Goal: Information Seeking & Learning: Learn about a topic

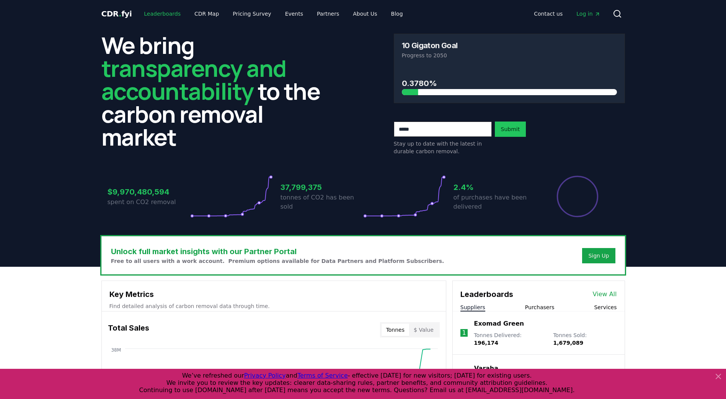
click at [156, 13] on link "Leaderboards" at bounding box center [162, 14] width 49 height 14
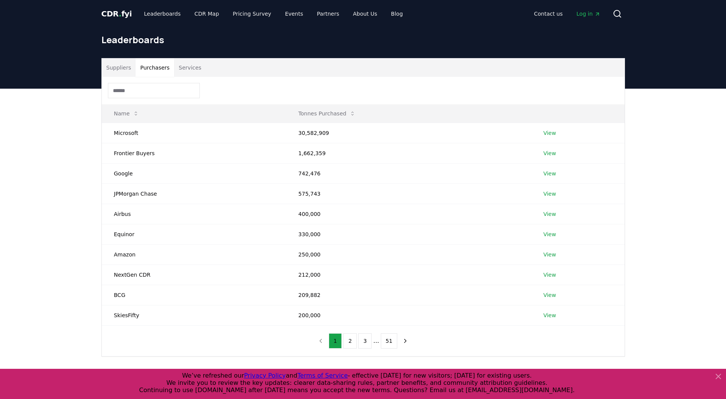
click at [150, 71] on button "Purchasers" at bounding box center [154, 68] width 39 height 18
drag, startPoint x: 114, startPoint y: 72, endPoint x: 130, endPoint y: 75, distance: 15.7
click at [115, 72] on button "Suppliers" at bounding box center [119, 68] width 34 height 18
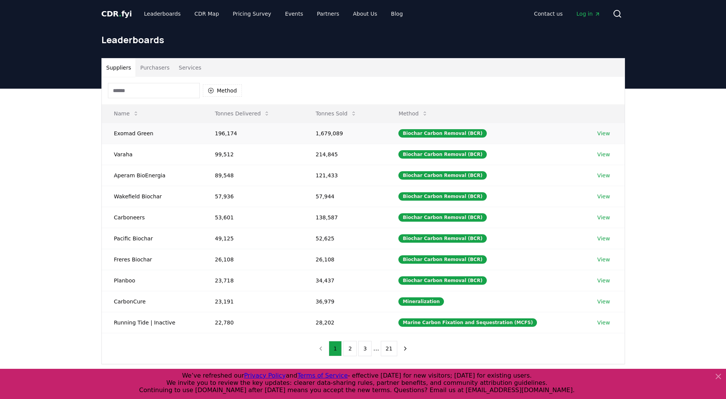
click at [602, 132] on link "View" at bounding box center [603, 134] width 13 height 8
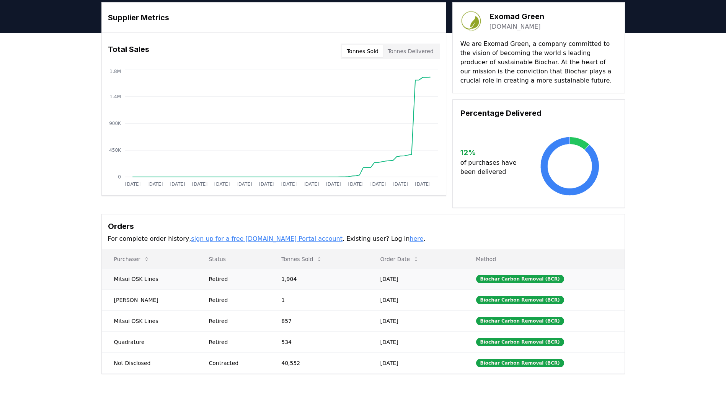
scroll to position [38, 0]
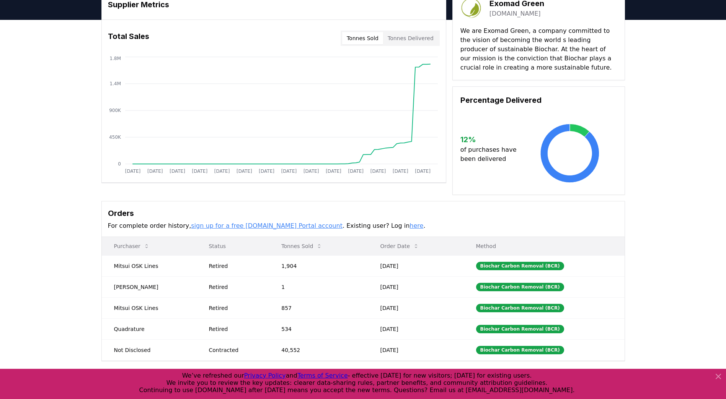
drag, startPoint x: 110, startPoint y: 246, endPoint x: 529, endPoint y: 239, distance: 419.3
click at [528, 239] on tr "Purchaser Status Tonnes Sold Order Date Method" at bounding box center [363, 246] width 523 height 18
drag, startPoint x: 529, startPoint y: 246, endPoint x: 114, endPoint y: 251, distance: 415.4
click at [114, 251] on tr "Purchaser Status Tonnes Sold Order Date Method" at bounding box center [363, 246] width 523 height 18
click at [436, 249] on th "Order Date" at bounding box center [416, 246] width 96 height 18
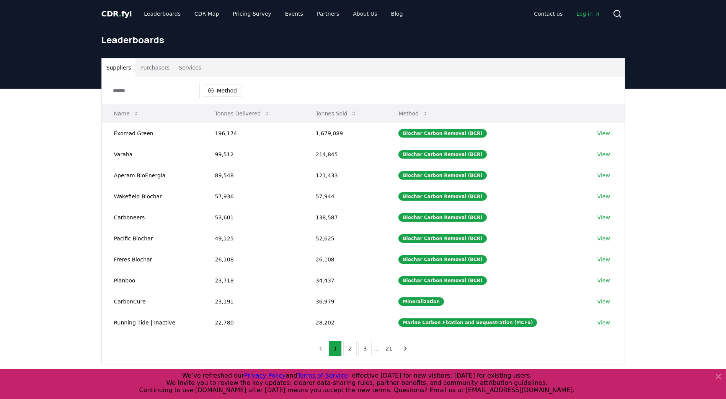
drag, startPoint x: 107, startPoint y: 114, endPoint x: 456, endPoint y: 112, distance: 348.9
drag, startPoint x: 380, startPoint y: 113, endPoint x: 90, endPoint y: 116, distance: 290.0
click at [90, 116] on div "Suppliers Purchasers Services Method Name Tonnes Delivered Tonnes Sold Method E…" at bounding box center [363, 242] width 726 height 306
click at [459, 112] on th "Method" at bounding box center [485, 113] width 199 height 18
drag, startPoint x: 469, startPoint y: 114, endPoint x: 108, endPoint y: 114, distance: 361.1
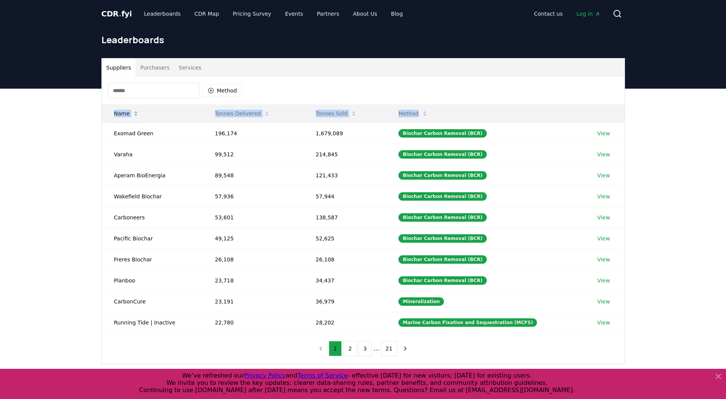
click at [108, 114] on tr "Name Tonnes Delivered Tonnes Sold Method" at bounding box center [363, 113] width 523 height 18
copy tr "Name Tonnes Delivered Tonnes Sold Method"
click at [604, 134] on link "View" at bounding box center [603, 134] width 13 height 8
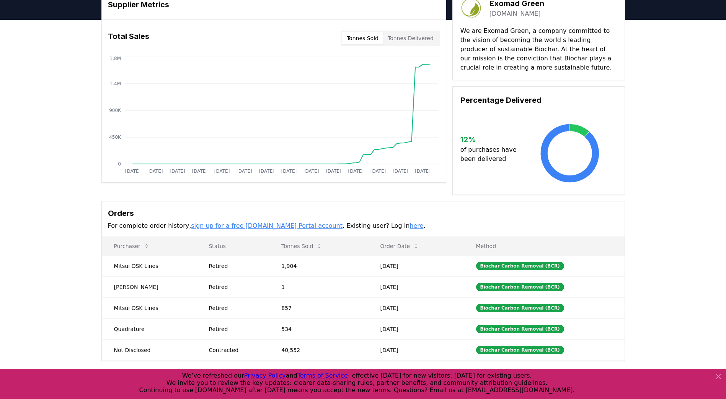
scroll to position [77, 0]
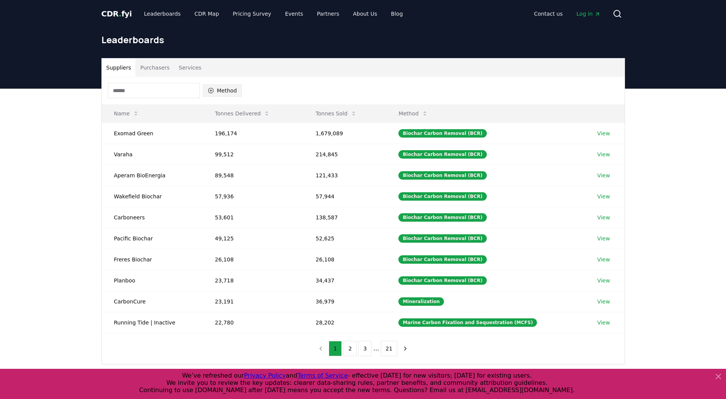
click at [215, 92] on button "Method" at bounding box center [222, 91] width 39 height 12
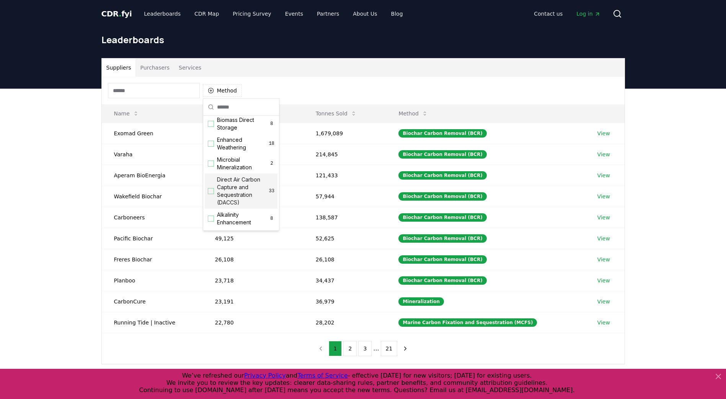
scroll to position [77, 0]
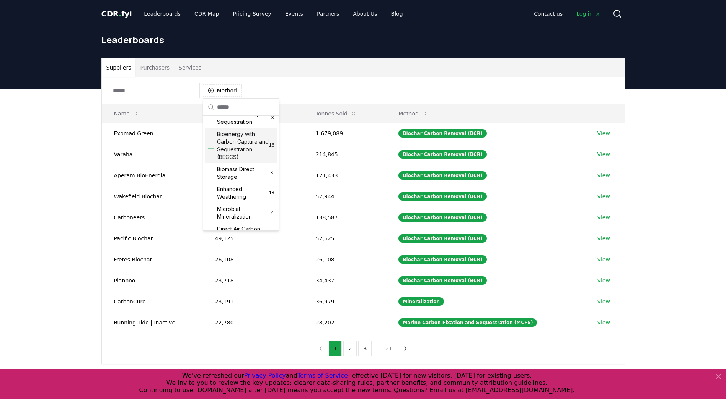
click at [228, 156] on span "Bioenergy with Carbon Capture and Sequestration (BECCS)" at bounding box center [243, 145] width 52 height 31
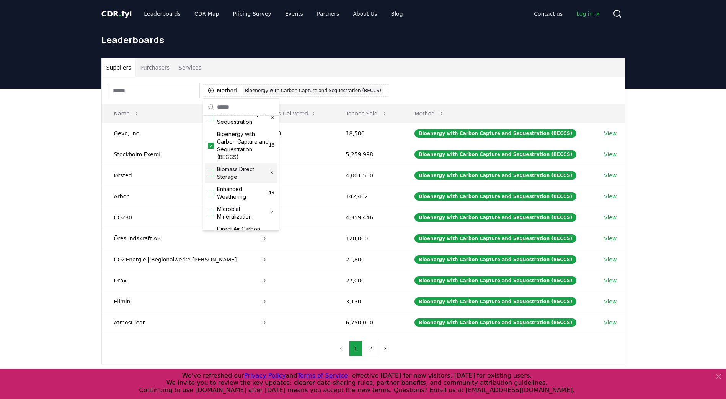
click at [67, 214] on div "Suppliers Purchasers Services Method 1 Bioenergy with Carbon Capture and Seques…" at bounding box center [363, 242] width 726 height 306
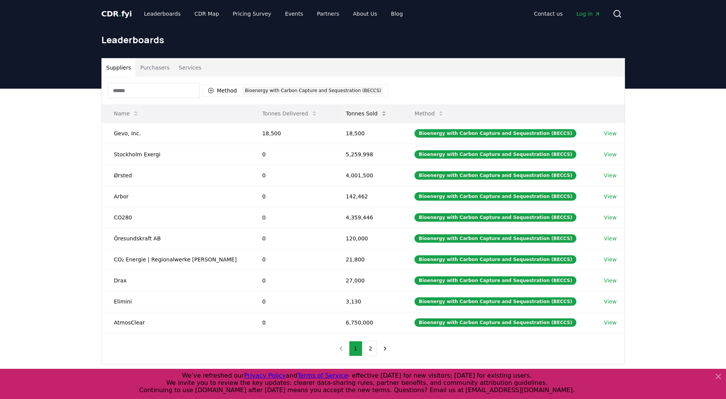
click at [347, 113] on button "Tonnes Sold" at bounding box center [366, 113] width 53 height 15
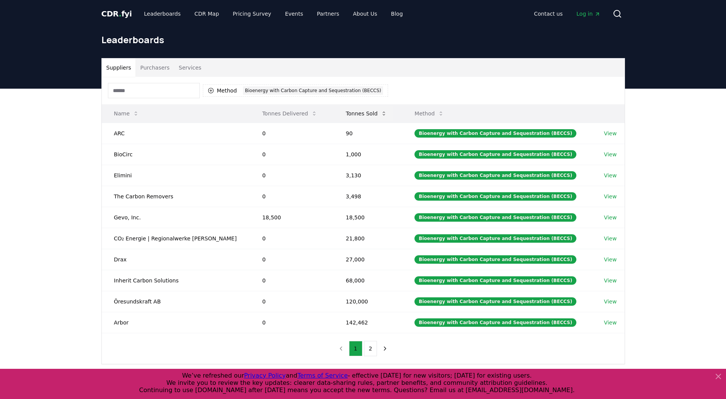
click at [347, 113] on button "Tonnes Sold" at bounding box center [366, 113] width 53 height 15
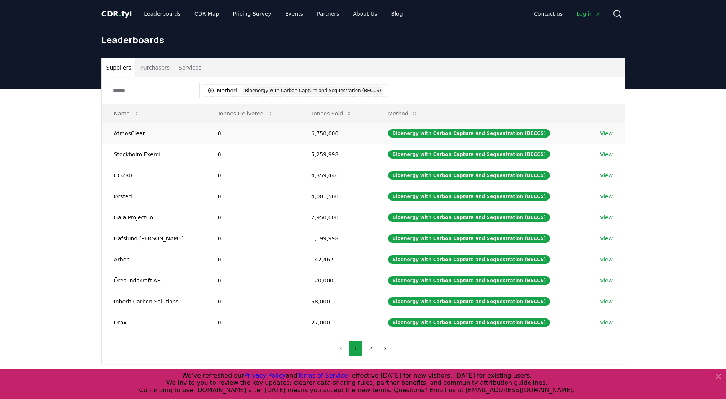
click at [603, 134] on link "View" at bounding box center [606, 134] width 13 height 8
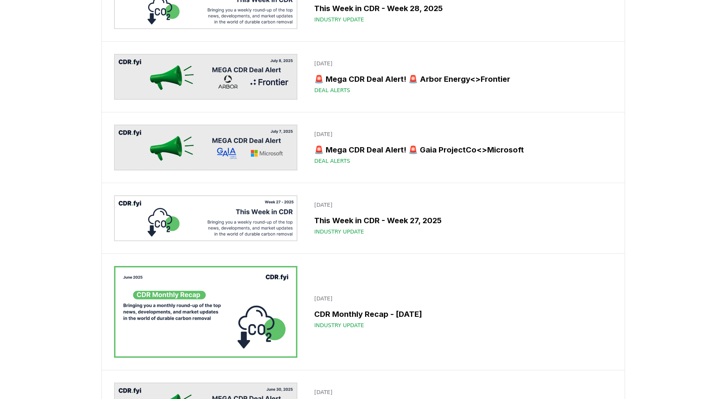
scroll to position [1301, 0]
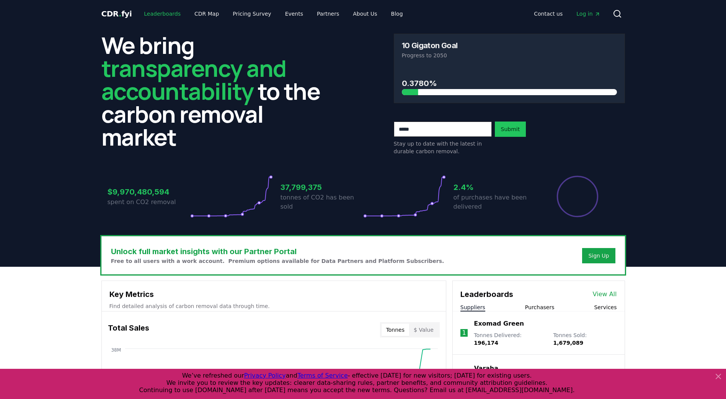
click at [160, 13] on link "Leaderboards" at bounding box center [162, 14] width 49 height 14
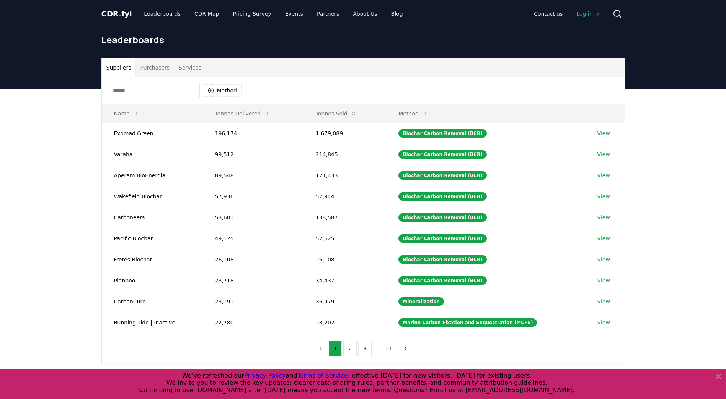
click at [156, 70] on button "Purchasers" at bounding box center [154, 68] width 39 height 18
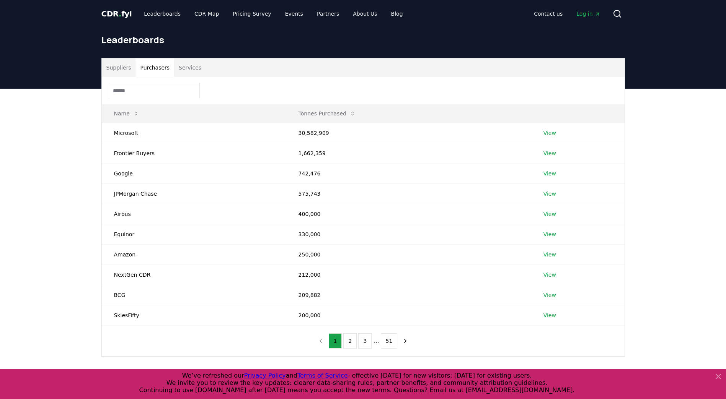
click at [116, 69] on button "Suppliers" at bounding box center [119, 68] width 34 height 18
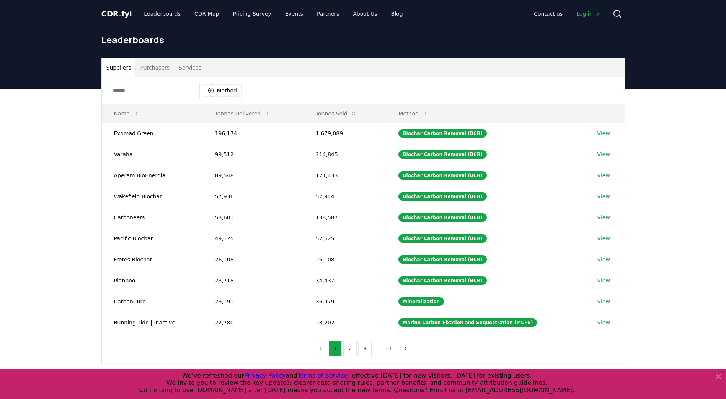
click at [184, 90] on input at bounding box center [154, 90] width 92 height 15
click at [208, 88] on icon "button" at bounding box center [211, 91] width 6 height 6
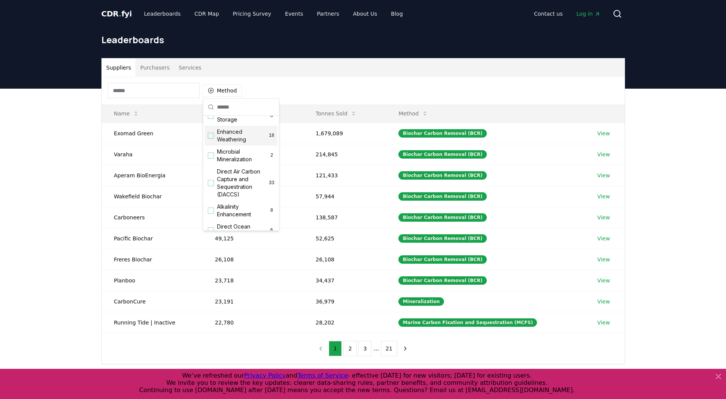
scroll to position [153, 0]
click at [236, 176] on span "Direct Air Carbon Capture and Sequestration (DACCS)" at bounding box center [243, 164] width 52 height 31
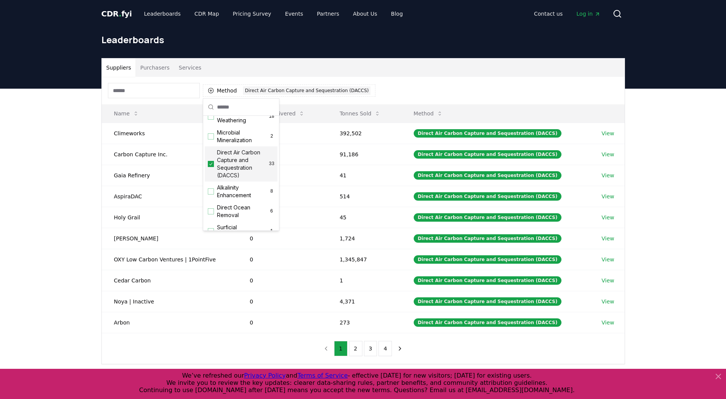
click at [14, 176] on div "Suppliers Purchasers Services Method 1 Direct Air Carbon Capture and Sequestrat…" at bounding box center [363, 242] width 726 height 306
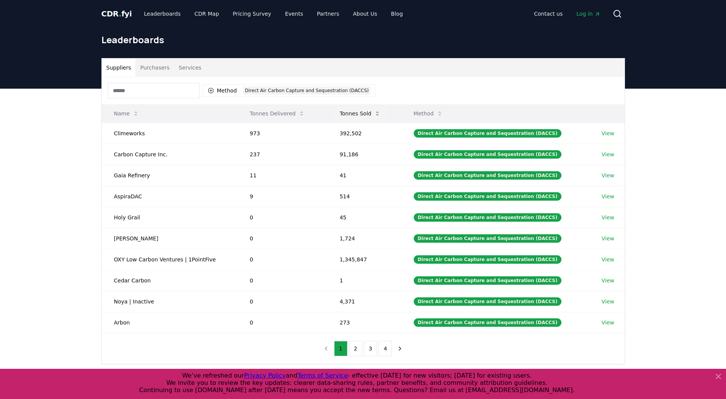
click at [354, 111] on button "Tonnes Sold" at bounding box center [359, 113] width 53 height 15
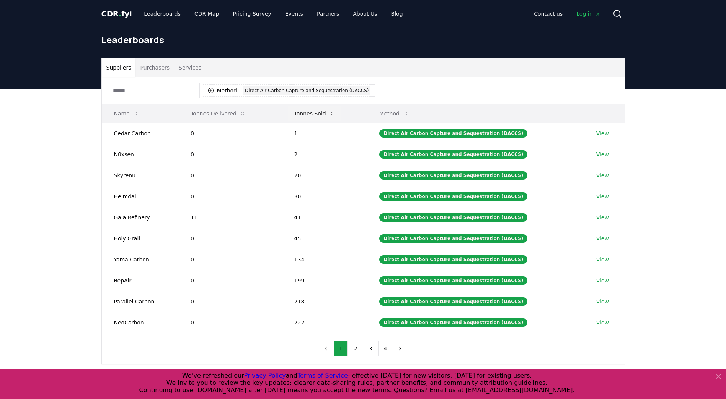
click at [329, 111] on button "Tonnes Sold" at bounding box center [314, 113] width 53 height 15
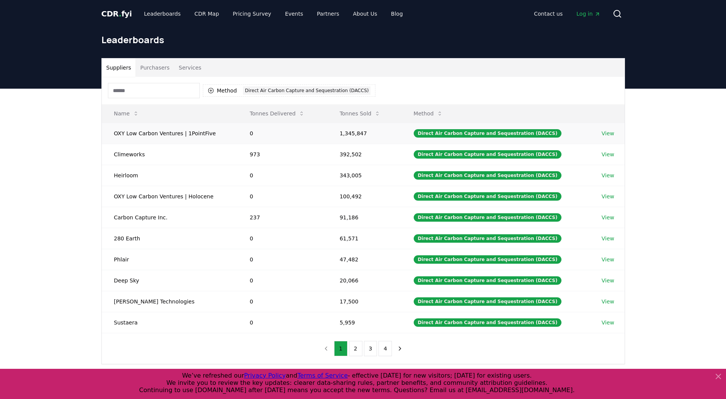
click at [609, 132] on link "View" at bounding box center [607, 134] width 13 height 8
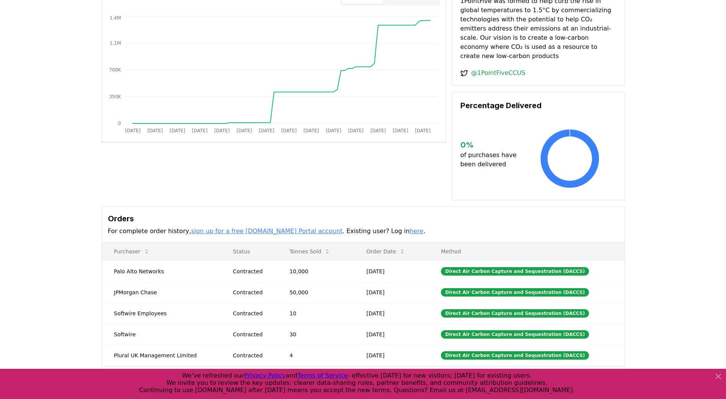
scroll to position [115, 0]
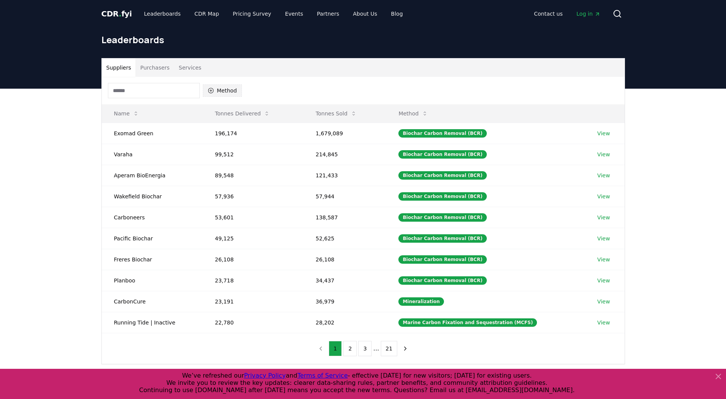
click at [220, 90] on button "Method" at bounding box center [222, 91] width 39 height 12
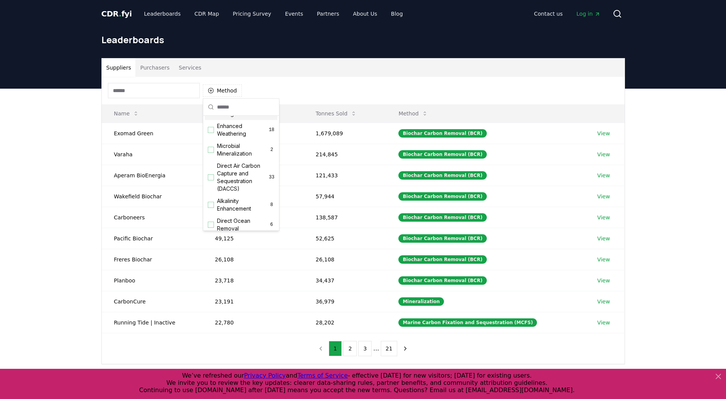
scroll to position [153, 0]
click at [238, 178] on span "Direct Air Carbon Capture and Sequestration (DACCS)" at bounding box center [243, 164] width 52 height 31
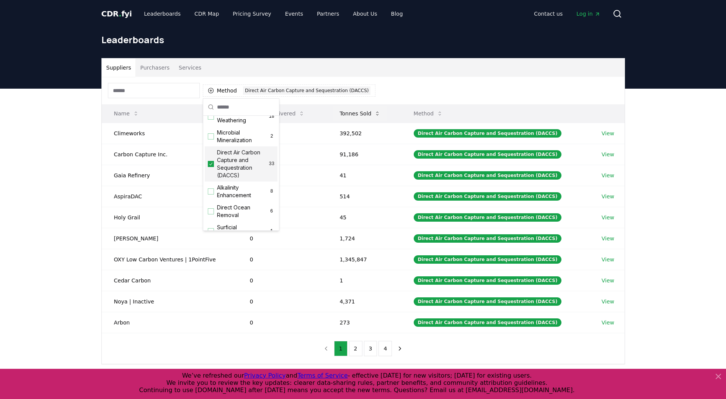
click at [343, 110] on button "Tonnes Sold" at bounding box center [359, 113] width 53 height 15
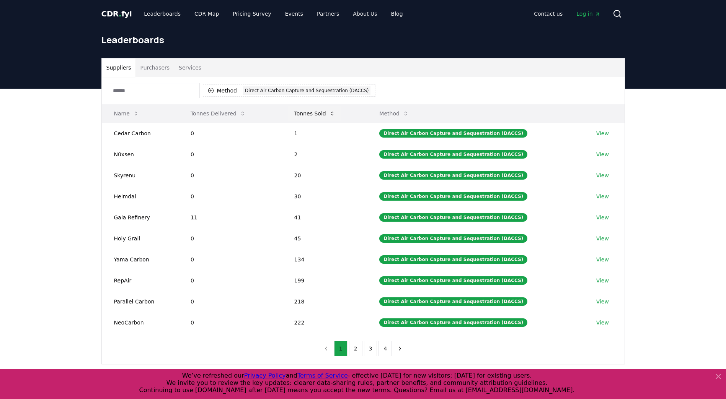
click at [327, 112] on button "Tonnes Sold" at bounding box center [314, 113] width 53 height 15
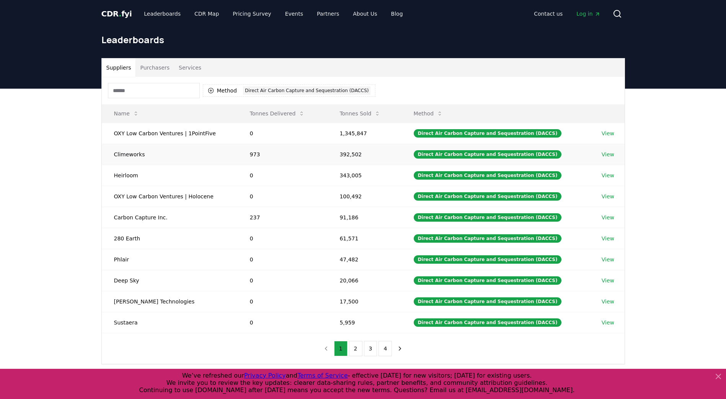
click at [608, 155] on link "View" at bounding box center [607, 155] width 13 height 8
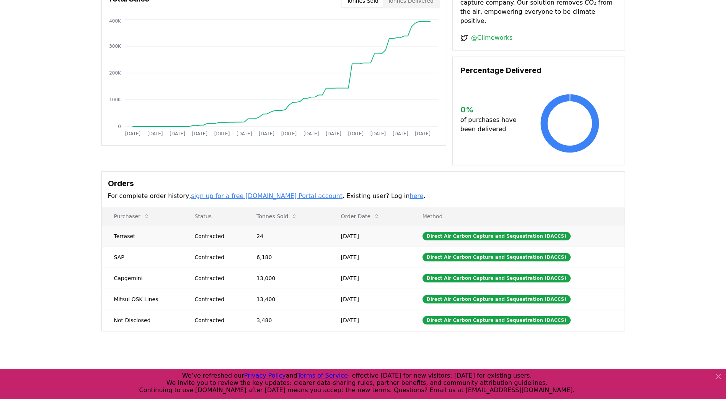
scroll to position [77, 0]
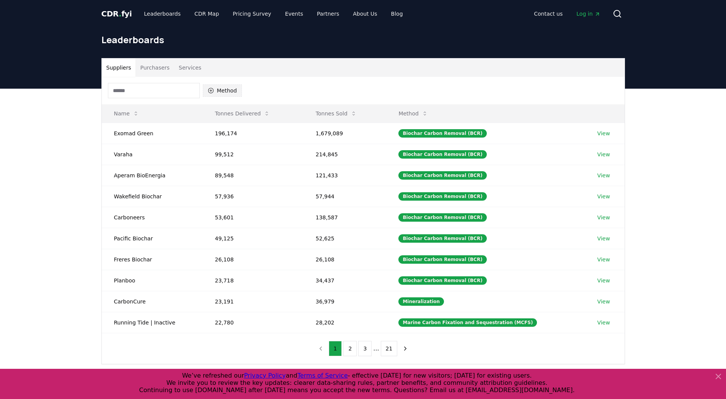
click at [225, 92] on button "Method" at bounding box center [222, 91] width 39 height 12
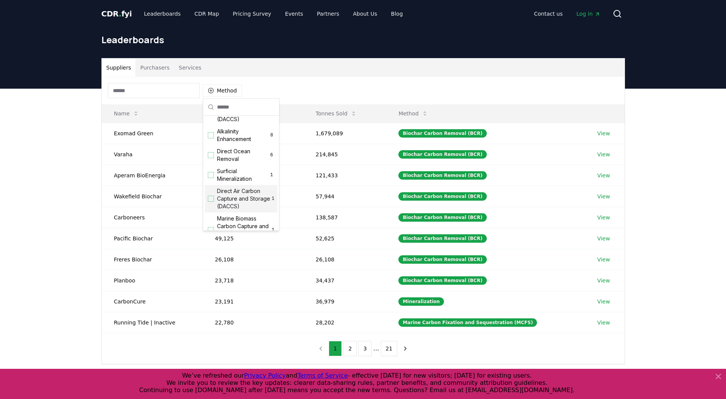
scroll to position [191, 0]
click at [238, 139] on span "Direct Air Carbon Capture and Sequestration (DACCS)" at bounding box center [243, 126] width 52 height 31
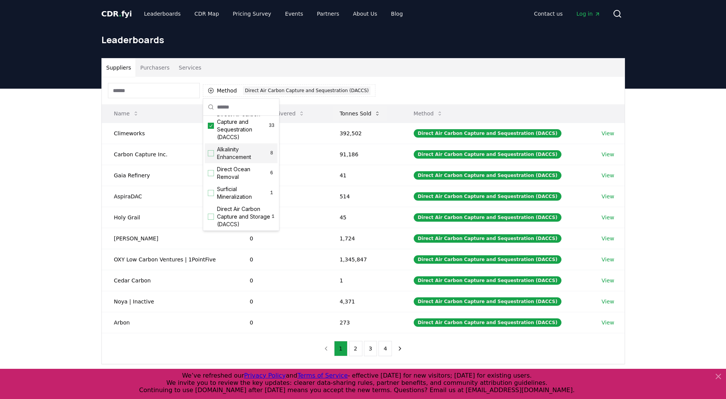
click at [346, 114] on button "Tonnes Sold" at bounding box center [359, 113] width 53 height 15
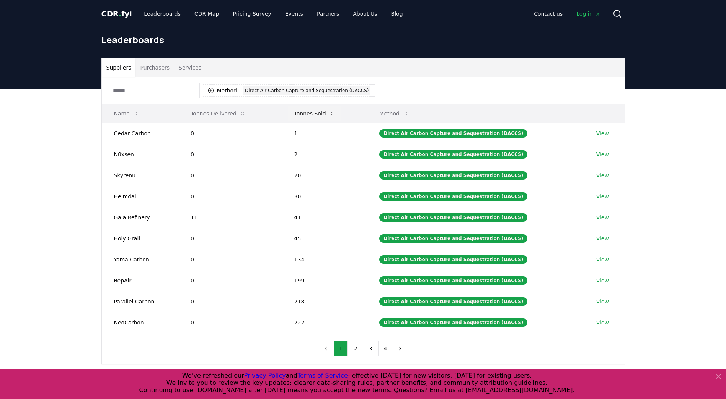
click at [321, 117] on button "Tonnes Sold" at bounding box center [314, 113] width 53 height 15
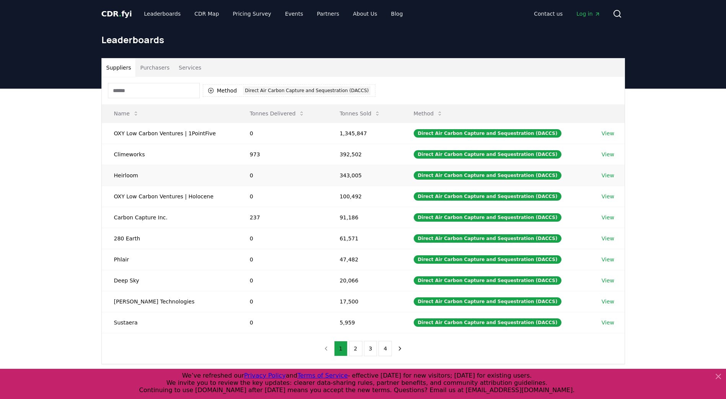
click at [606, 174] on link "View" at bounding box center [607, 176] width 13 height 8
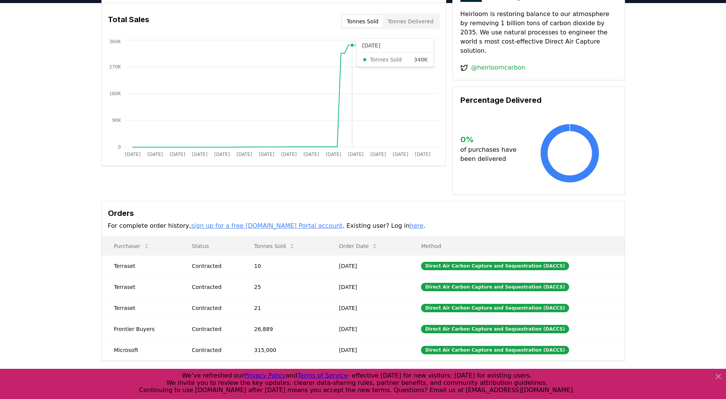
scroll to position [77, 0]
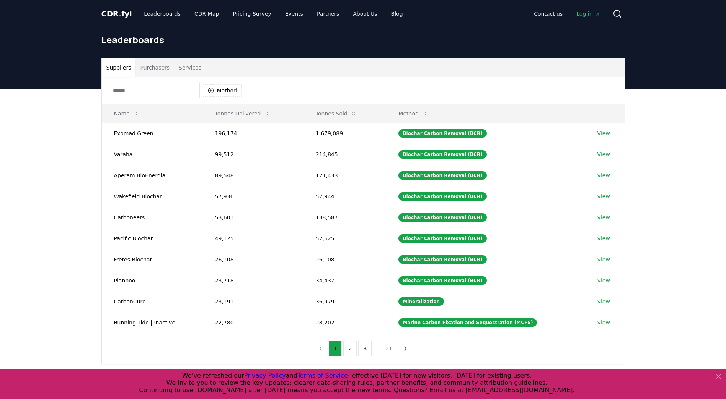
click at [173, 90] on input at bounding box center [154, 90] width 92 height 15
click at [204, 89] on button "Method" at bounding box center [222, 91] width 39 height 12
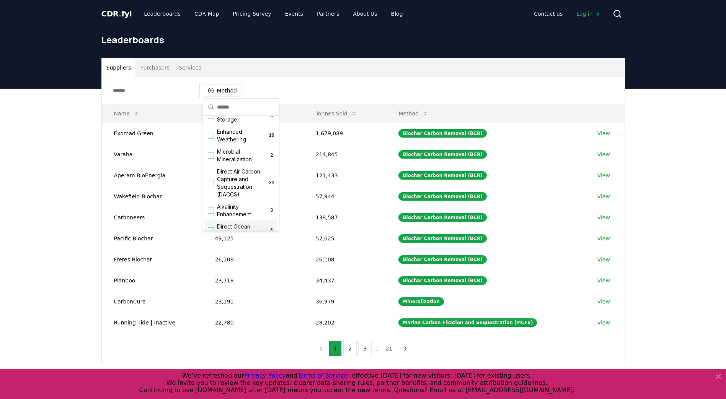
scroll to position [191, 0]
click at [226, 130] on span "Direct Air Carbon Capture and Sequestration (DACCS)" at bounding box center [243, 126] width 52 height 31
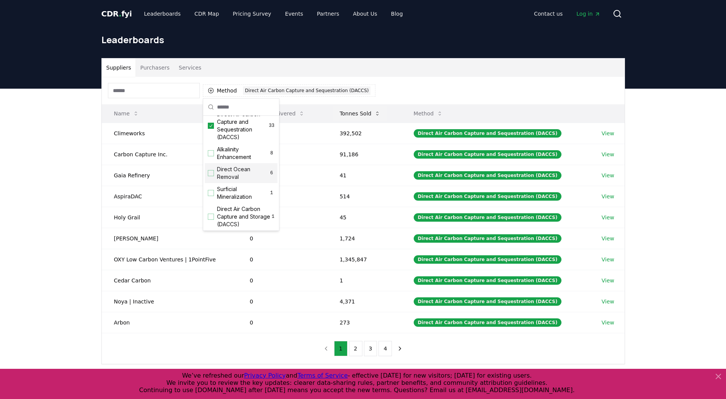
click at [358, 109] on button "Tonnes Sold" at bounding box center [359, 113] width 53 height 15
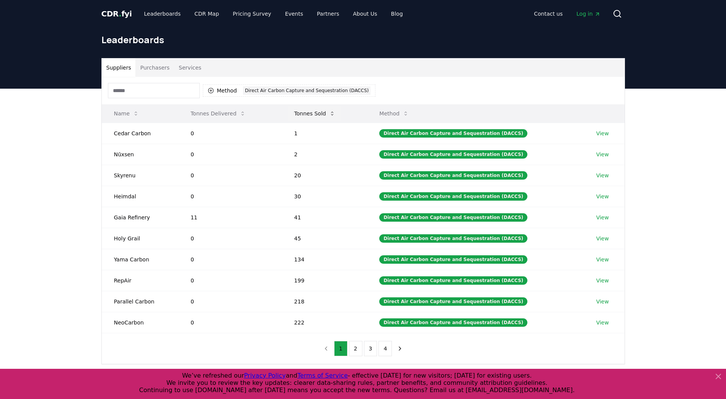
click at [330, 111] on button "Tonnes Sold" at bounding box center [314, 113] width 53 height 15
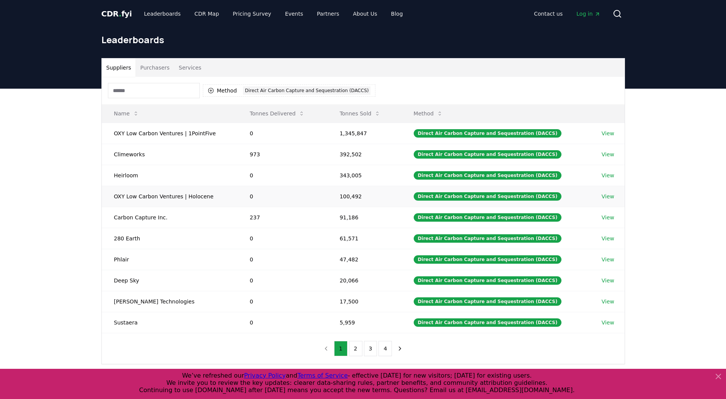
click at [608, 197] on link "View" at bounding box center [607, 197] width 13 height 8
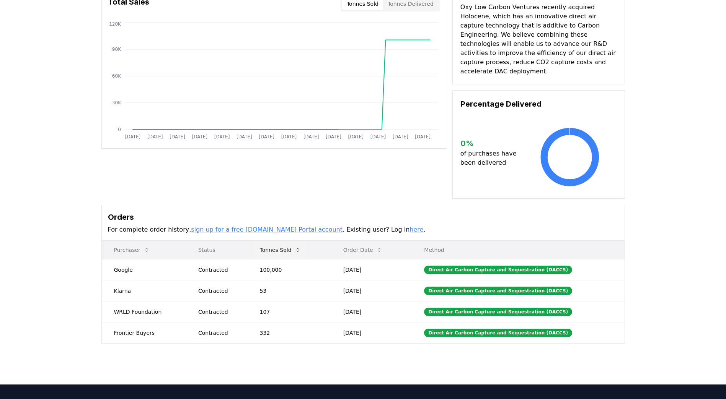
scroll to position [115, 0]
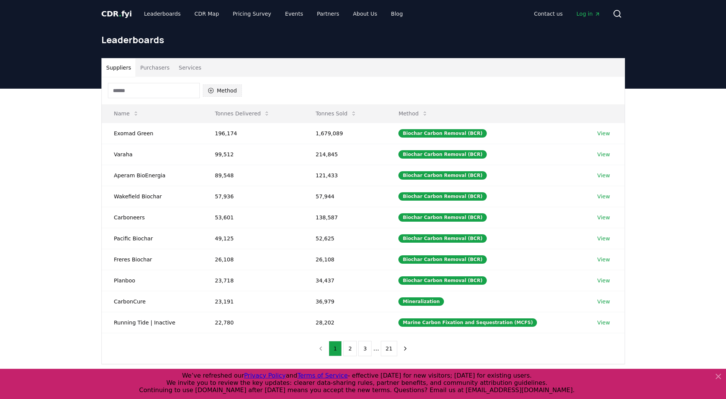
click at [226, 90] on button "Method" at bounding box center [222, 91] width 39 height 12
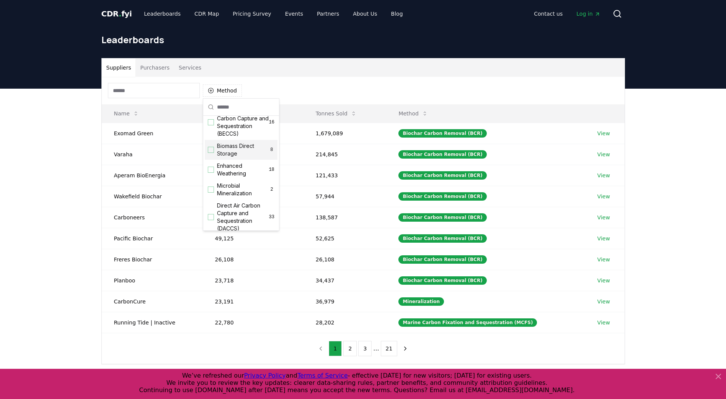
scroll to position [153, 0]
click at [241, 179] on span "Direct Air Carbon Capture and Sequestration (DACCS)" at bounding box center [243, 164] width 52 height 31
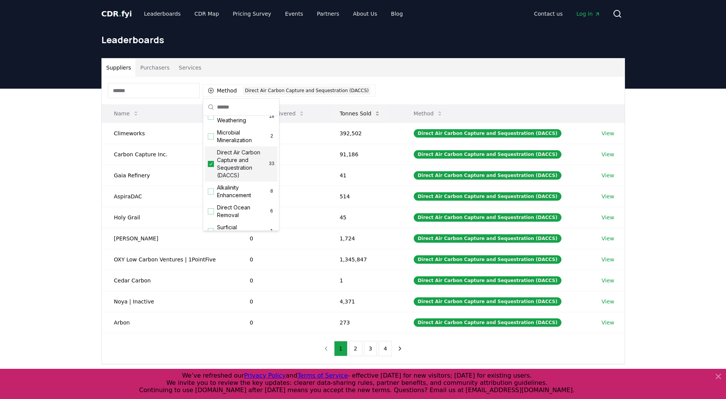
click at [355, 111] on button "Tonnes Sold" at bounding box center [359, 113] width 53 height 15
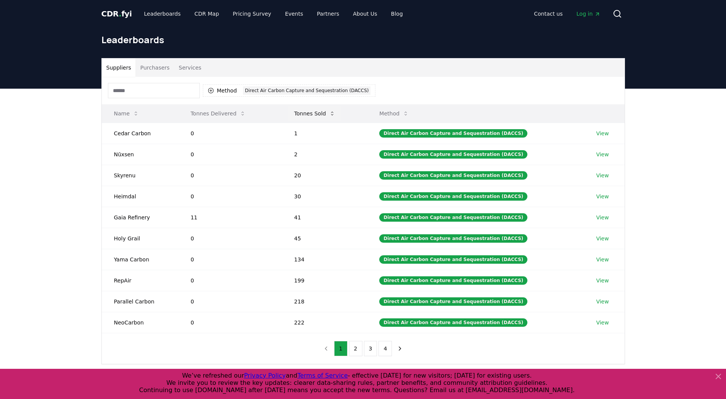
click at [328, 118] on button "Tonnes Sold" at bounding box center [314, 113] width 53 height 15
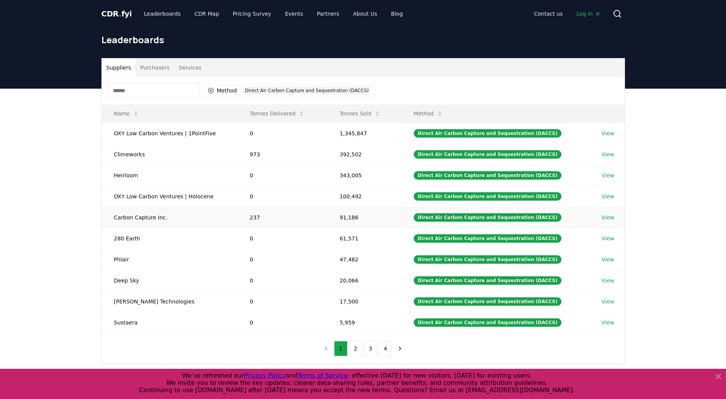
click at [607, 220] on link "View" at bounding box center [607, 218] width 13 height 8
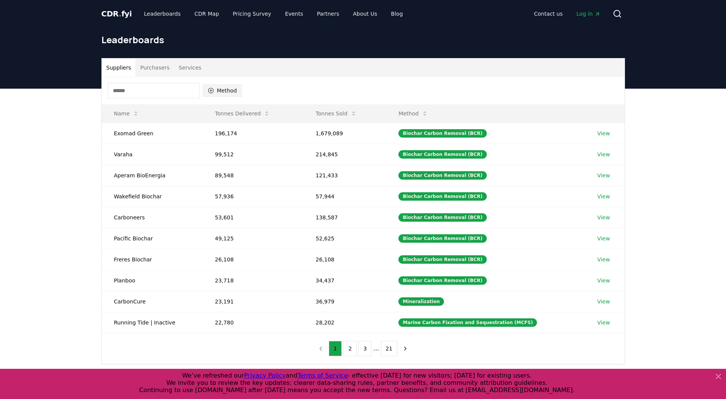
click at [225, 91] on button "Method" at bounding box center [222, 91] width 39 height 12
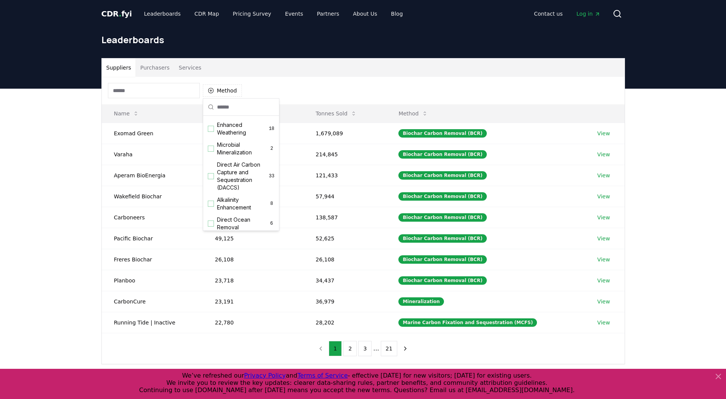
scroll to position [153, 0]
click at [239, 171] on span "Direct Air Carbon Capture and Sequestration (DACCS)" at bounding box center [243, 164] width 52 height 31
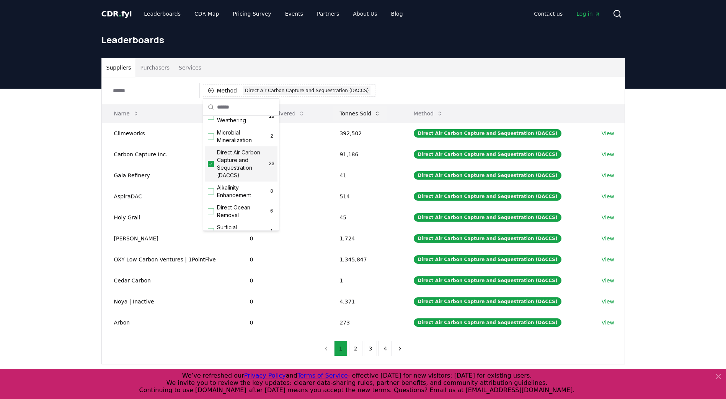
click at [358, 117] on button "Tonnes Sold" at bounding box center [359, 113] width 53 height 15
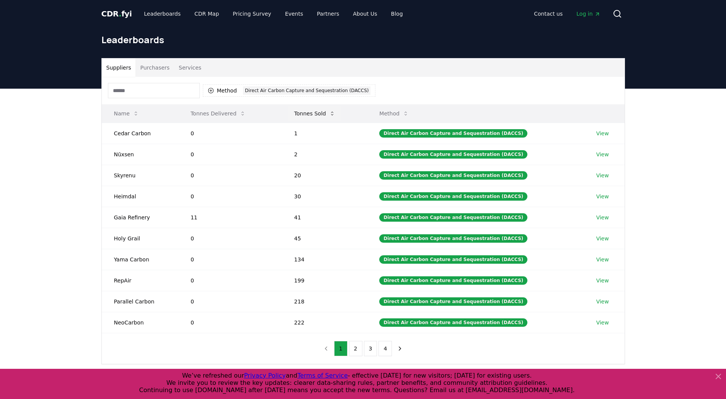
click at [319, 114] on button "Tonnes Sold" at bounding box center [314, 113] width 53 height 15
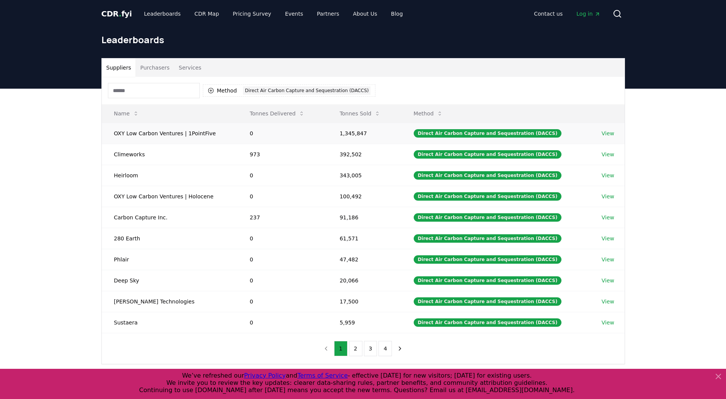
click at [603, 134] on link "View" at bounding box center [607, 134] width 13 height 8
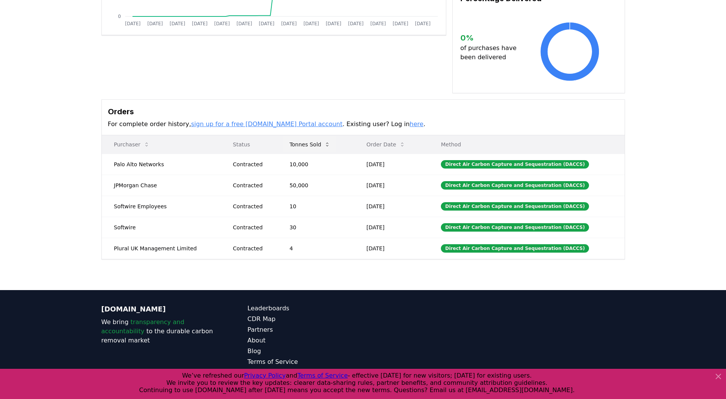
scroll to position [190, 0]
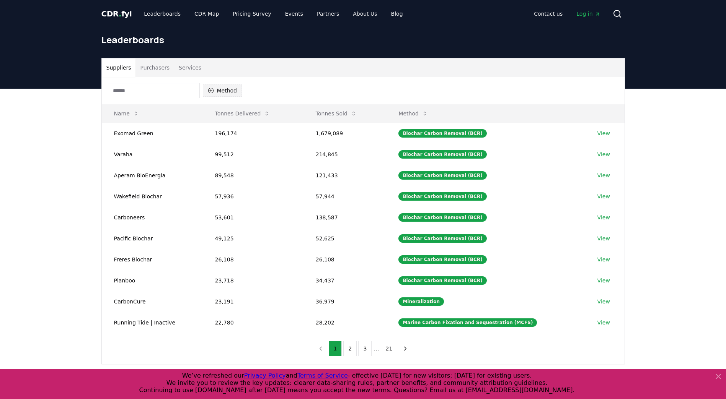
click at [223, 90] on button "Method" at bounding box center [222, 91] width 39 height 12
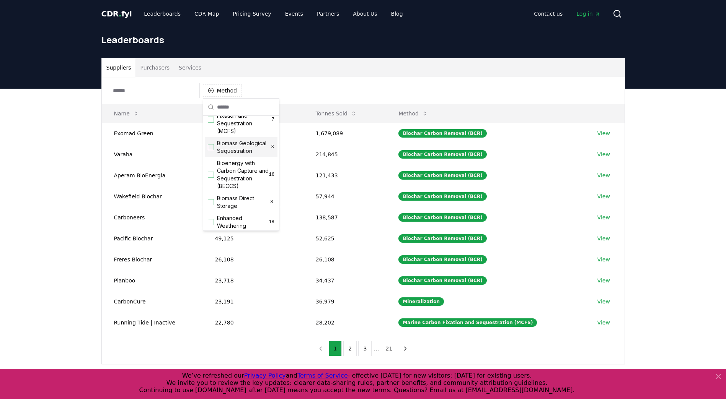
scroll to position [115, 0]
click at [236, 123] on span "Bioenergy with Carbon Capture and Sequestration (BECCS)" at bounding box center [243, 107] width 52 height 31
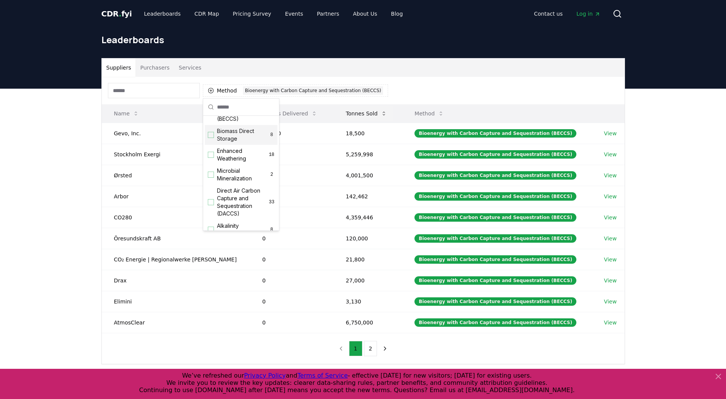
click at [344, 109] on button "Tonnes Sold" at bounding box center [366, 113] width 53 height 15
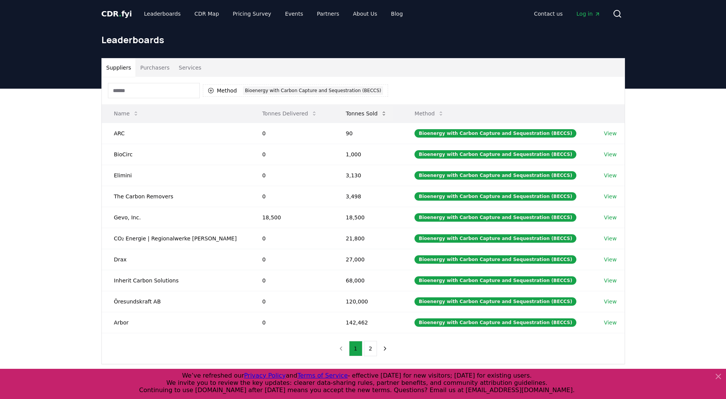
click at [352, 114] on button "Tonnes Sold" at bounding box center [366, 113] width 53 height 15
